Goal: Go to known website: Access a specific website the user already knows

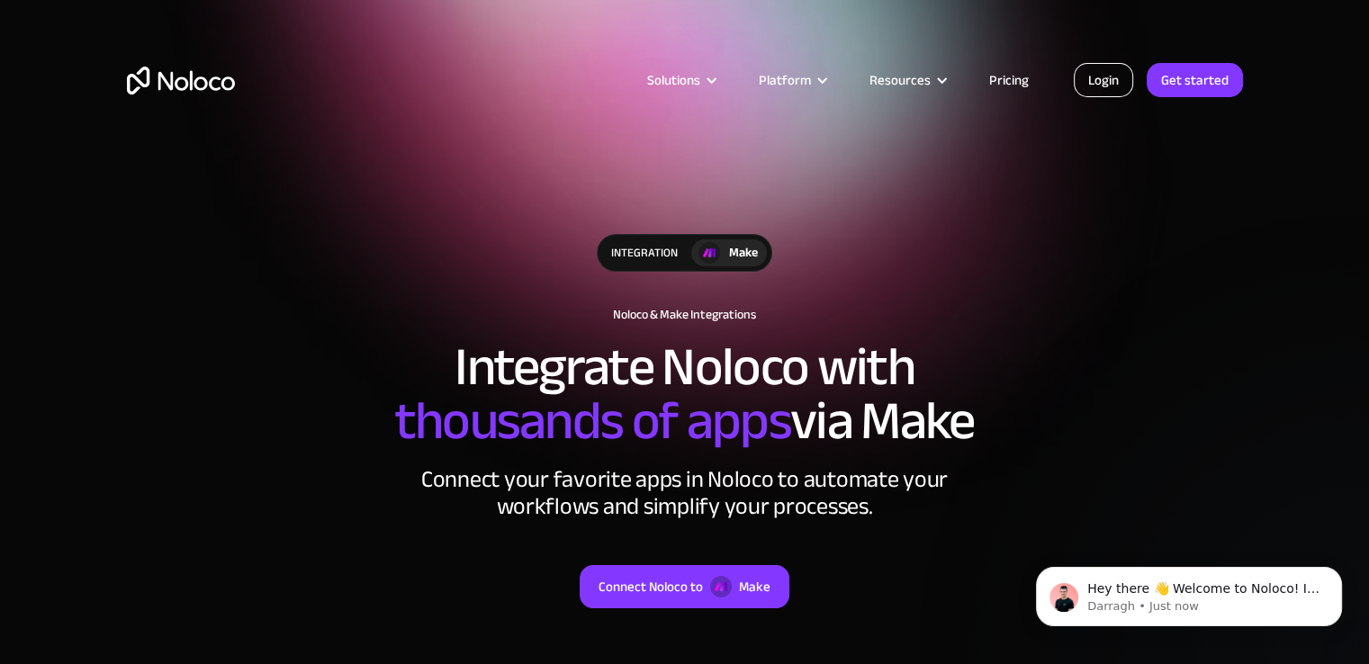
click at [1103, 84] on link "Login" at bounding box center [1103, 80] width 59 height 34
